Goal: Task Accomplishment & Management: Manage account settings

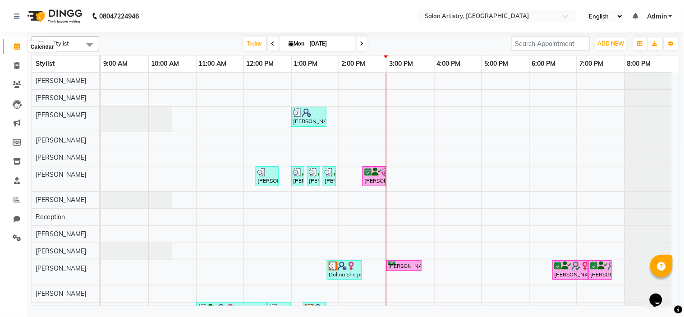
click at [13, 50] on span at bounding box center [17, 47] width 16 height 10
click at [19, 44] on icon at bounding box center [17, 46] width 6 height 7
click at [14, 70] on span at bounding box center [17, 66] width 16 height 10
select select "service"
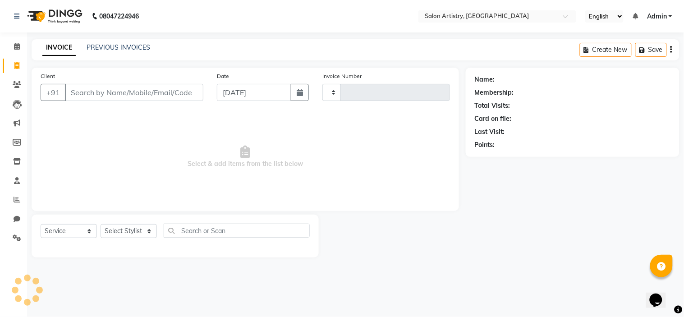
type input "2244"
select select "8285"
click at [15, 44] on icon at bounding box center [17, 46] width 6 height 7
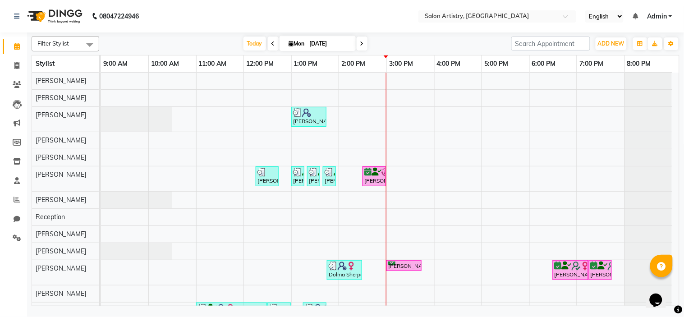
scroll to position [72, 0]
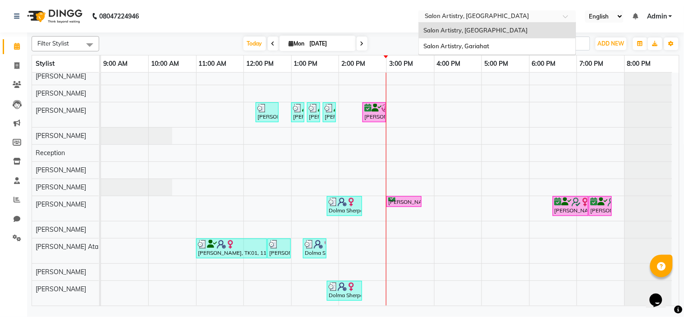
click at [487, 18] on input "text" at bounding box center [488, 17] width 131 height 9
click at [490, 46] on span "Salon Artistry, Gariahat" at bounding box center [457, 45] width 66 height 7
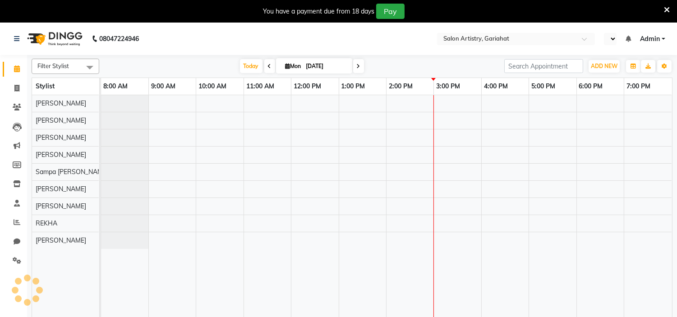
select select "en"
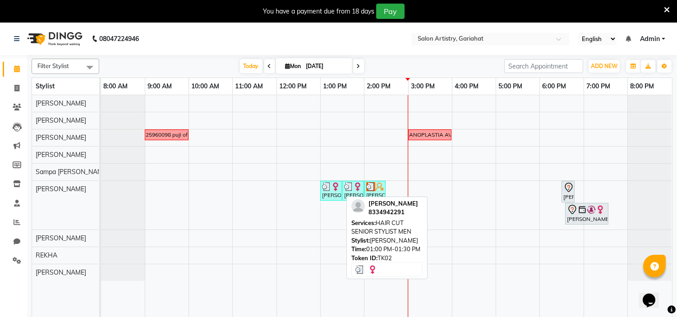
click at [330, 185] on img at bounding box center [326, 186] width 9 height 9
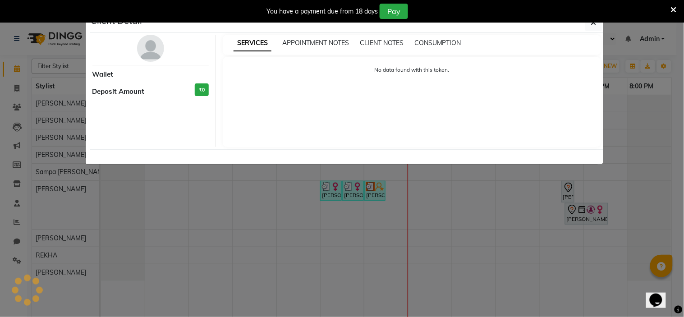
select select "3"
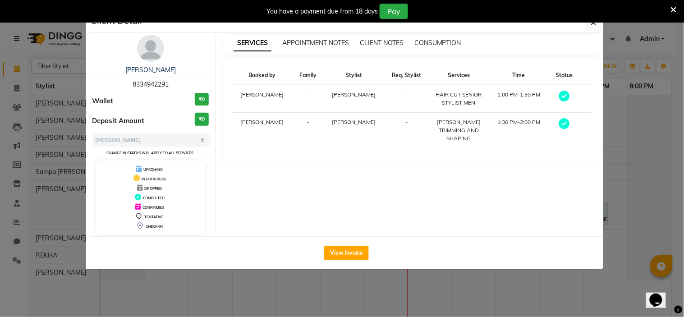
click at [150, 45] on img at bounding box center [150, 48] width 27 height 27
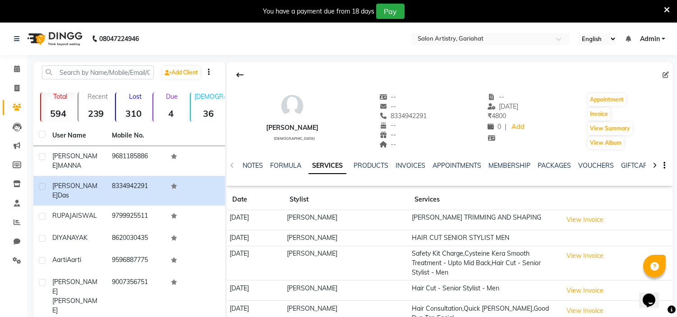
click at [467, 74] on div at bounding box center [450, 74] width 446 height 17
click at [13, 67] on span at bounding box center [17, 69] width 16 height 10
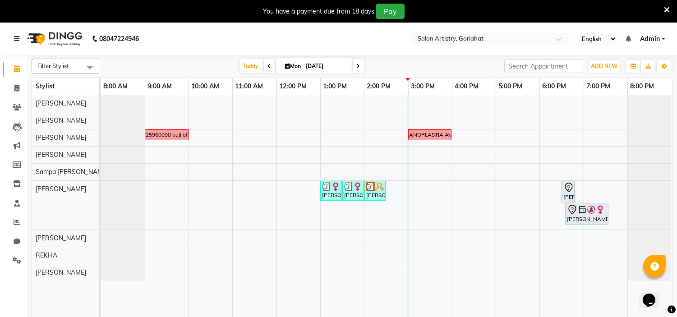
drag, startPoint x: 13, startPoint y: 67, endPoint x: 200, endPoint y: 50, distance: 188.0
click at [200, 50] on nav "08047224946 Select Location × Salon Artistry, Gariahat English ENGLISH Español …" at bounding box center [338, 39] width 677 height 32
